Goal: Information Seeking & Learning: Learn about a topic

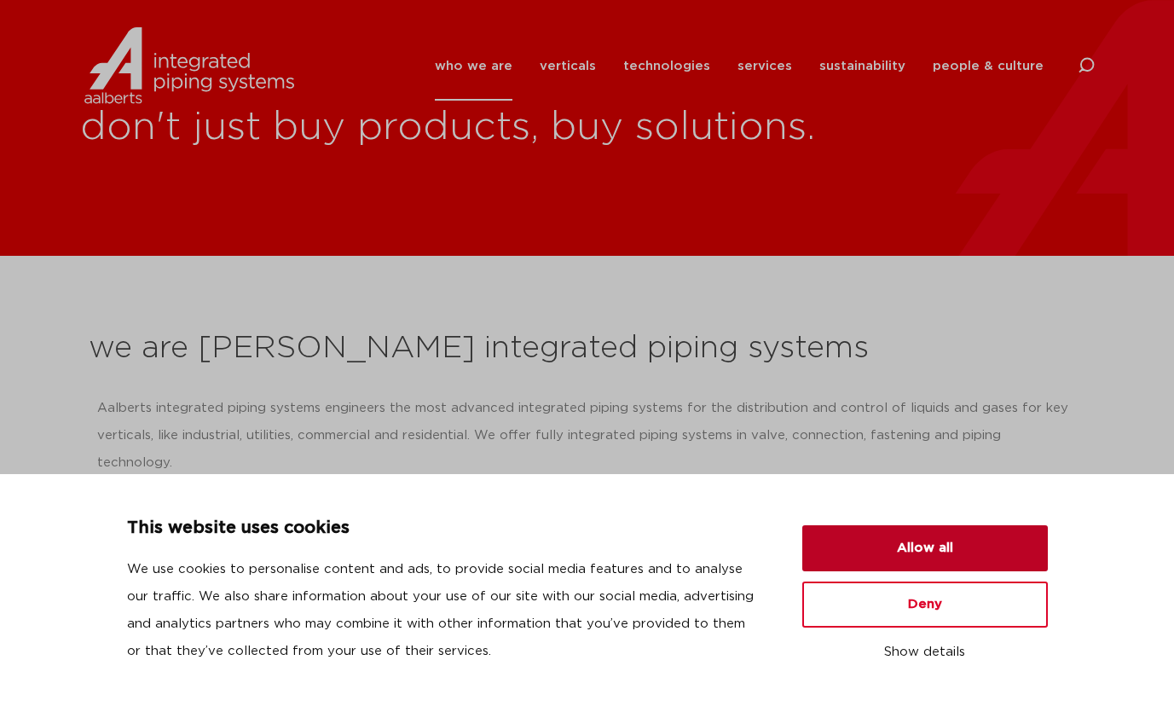
click at [947, 556] on button "Allow all" at bounding box center [925, 548] width 246 height 46
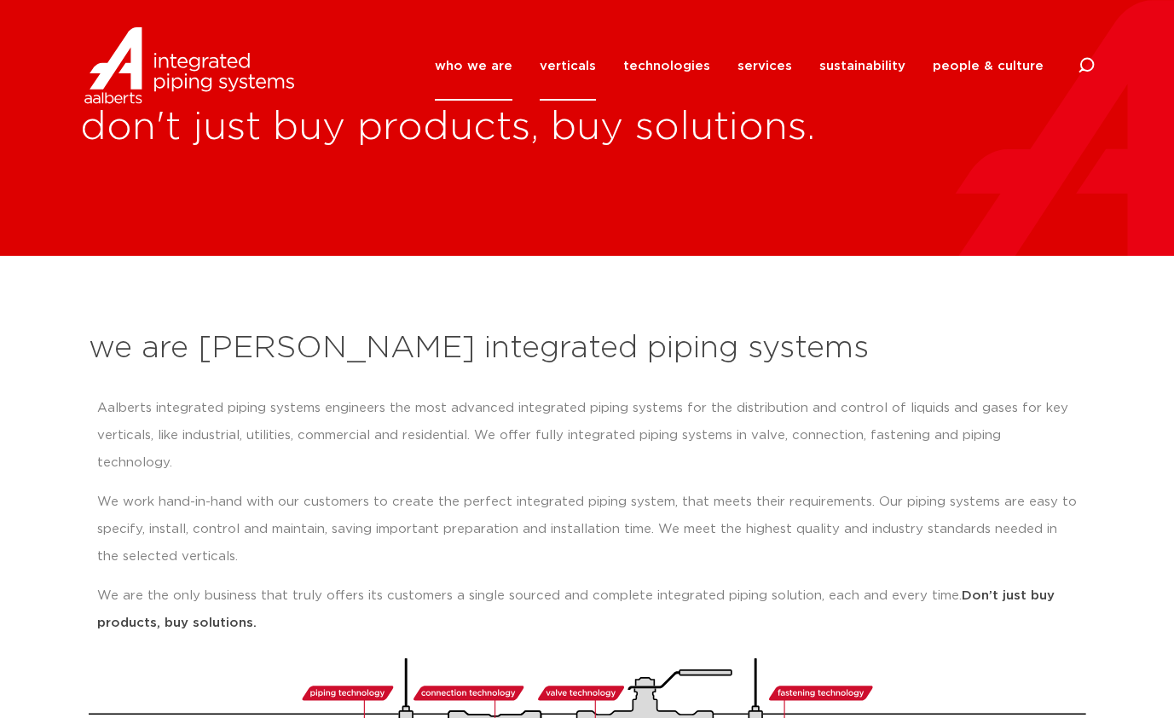
click at [587, 68] on link "verticals" at bounding box center [568, 66] width 56 height 69
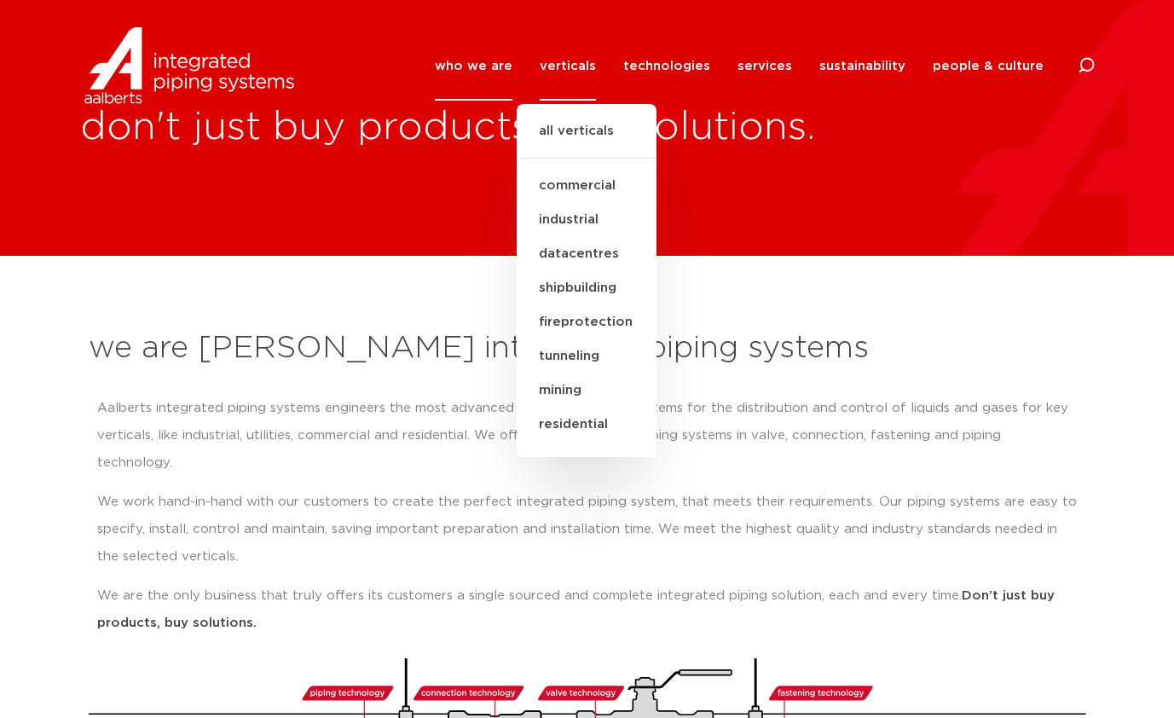
click at [413, 315] on section "we are Aalberts integrated piping systems Aalberts integrated piping systems en…" at bounding box center [587, 537] width 1174 height 563
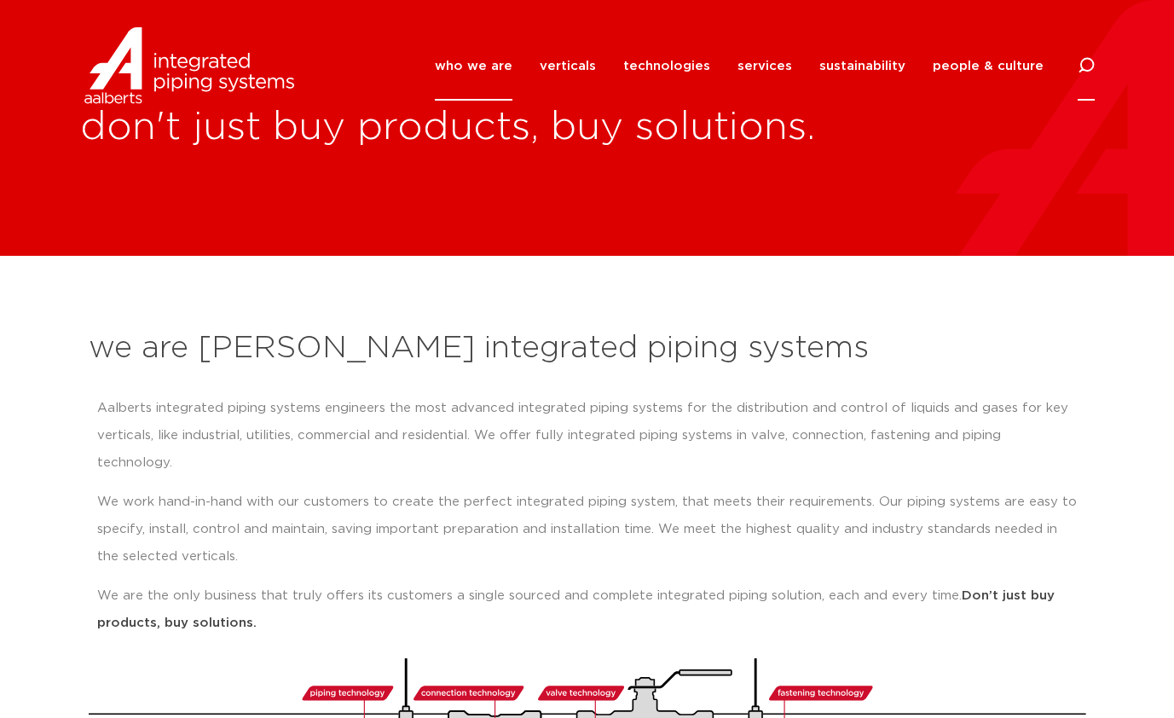
click at [1089, 66] on icon at bounding box center [1086, 65] width 17 height 17
click at [901, 61] on input "Search" at bounding box center [958, 63] width 273 height 39
type input "stainless steel"
click button "Search" at bounding box center [0, 0] width 0 height 0
